Goal: Task Accomplishment & Management: Use online tool/utility

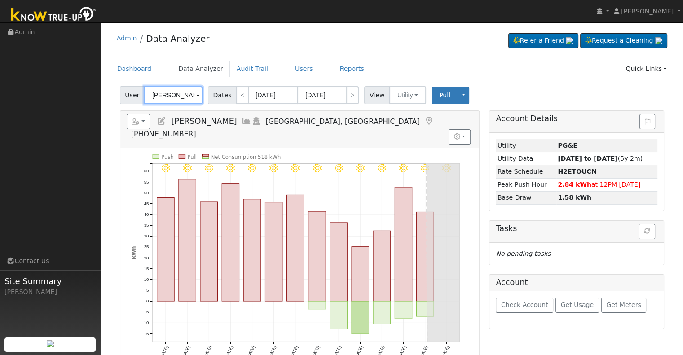
click at [177, 97] on input "[PERSON_NAME]" at bounding box center [173, 95] width 58 height 18
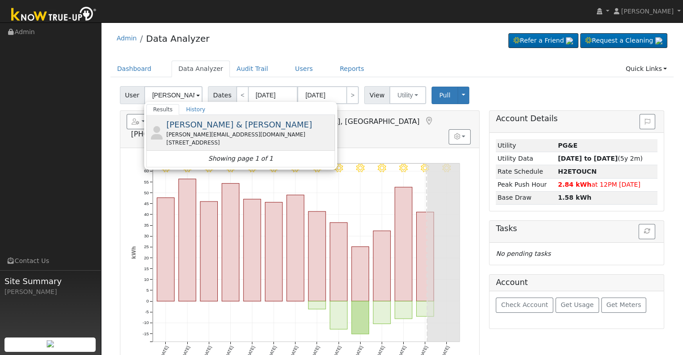
click at [199, 128] on span "[PERSON_NAME] & [PERSON_NAME]" at bounding box center [239, 124] width 146 height 9
type input "[PERSON_NAME] & [PERSON_NAME]"
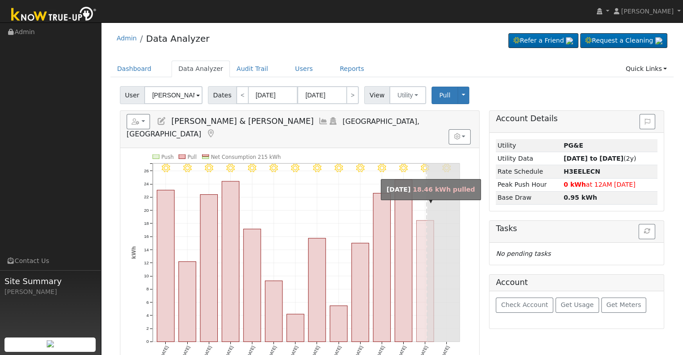
click at [424, 276] on rect "onclick=""" at bounding box center [425, 281] width 18 height 121
type input "[DATE]"
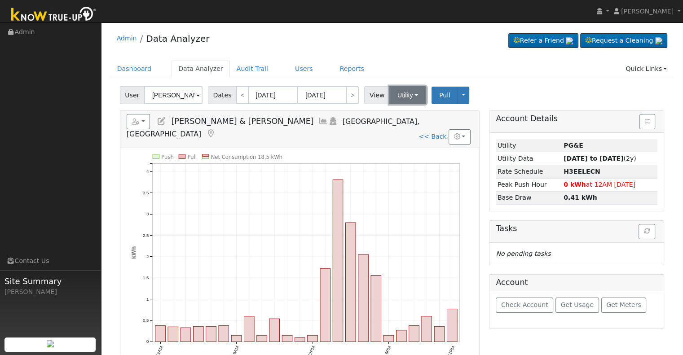
click at [401, 92] on button "Utility" at bounding box center [407, 95] width 37 height 18
click at [402, 129] on link "Solar" at bounding box center [419, 128] width 62 height 13
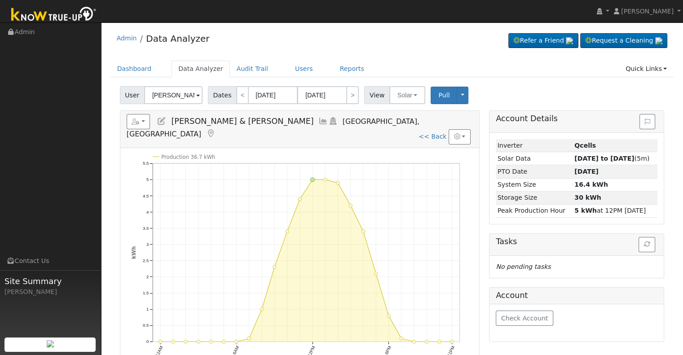
click at [319, 119] on icon at bounding box center [324, 121] width 10 height 8
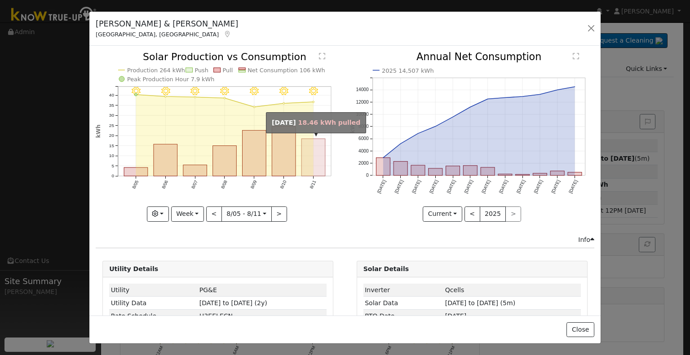
click at [309, 147] on rect "onclick=""" at bounding box center [314, 157] width 24 height 37
type input "[DATE]"
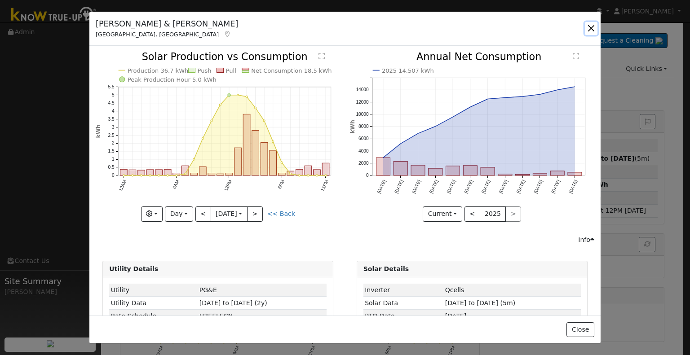
click at [590, 27] on button "button" at bounding box center [591, 28] width 13 height 13
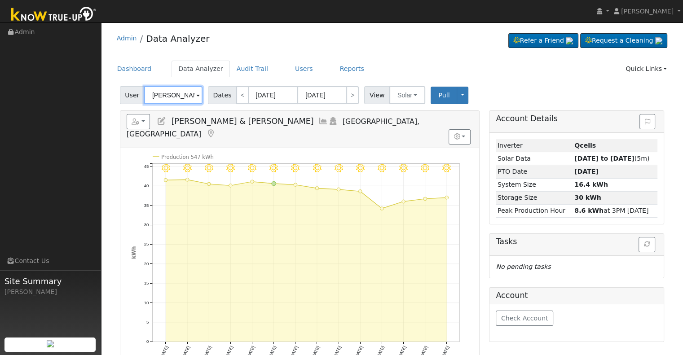
click at [180, 95] on input "[PERSON_NAME] & [PERSON_NAME]" at bounding box center [173, 95] width 58 height 18
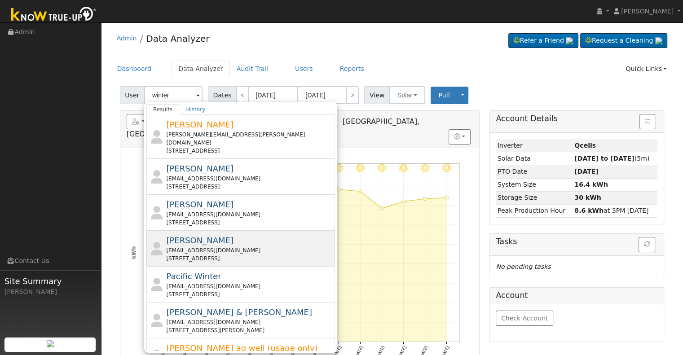
click at [225, 235] on div "Jacob Winter luckyjdw@yahoo.com 27600 Avenue 150, Porterville, CA 93257" at bounding box center [249, 249] width 167 height 28
type input "Jacob Winter"
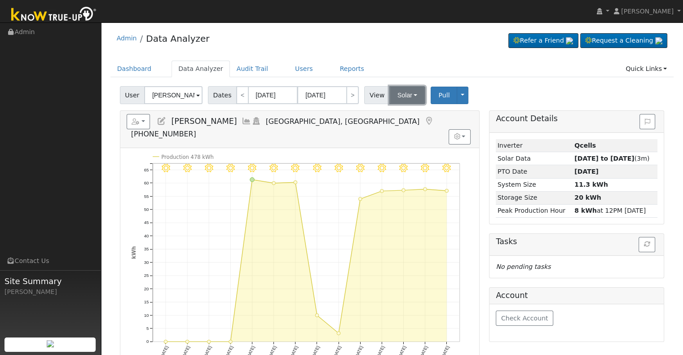
click at [404, 97] on button "Solar" at bounding box center [407, 95] width 36 height 18
click at [405, 111] on link "Utility" at bounding box center [419, 115] width 62 height 13
click at [177, 91] on input "[PERSON_NAME]" at bounding box center [173, 95] width 58 height 18
click at [177, 91] on input "Jacob Winter" at bounding box center [173, 95] width 58 height 18
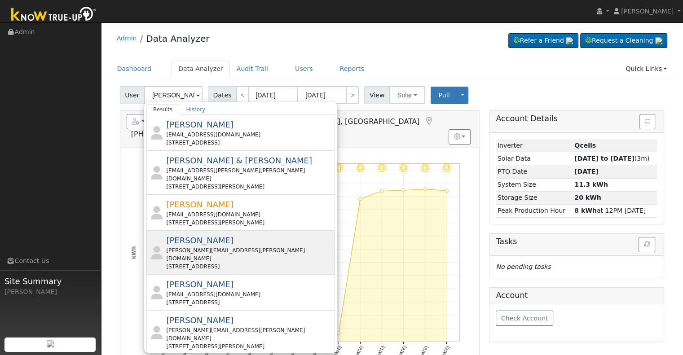
click at [207, 247] on div "marvin.jmarvin.wayne@gmail.com" at bounding box center [249, 255] width 167 height 16
type input "Janice Marvin"
